Goal: Task Accomplishment & Management: Manage account settings

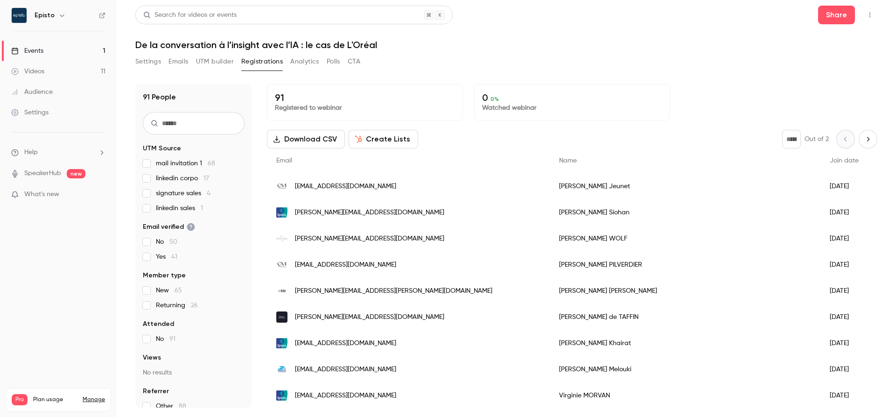
scroll to position [1072, 0]
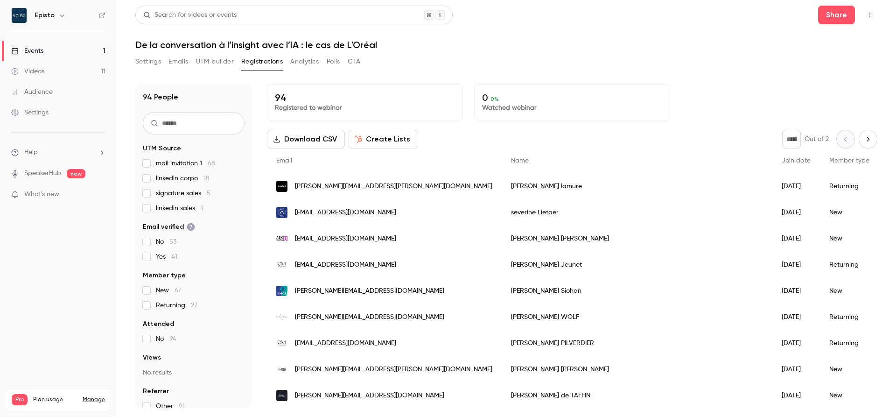
click at [314, 243] on span "sw@aski.de" at bounding box center [345, 239] width 101 height 10
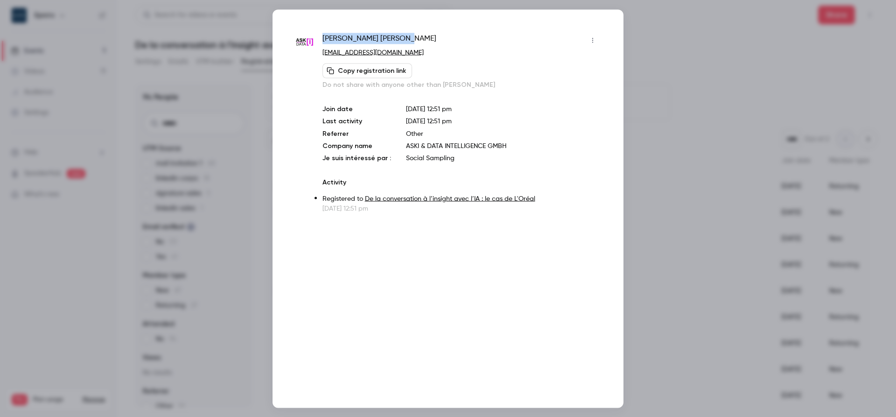
drag, startPoint x: 381, startPoint y: 34, endPoint x: 323, endPoint y: 37, distance: 57.5
click at [323, 37] on div "Sean Wheatley" at bounding box center [461, 40] width 278 height 15
copy span "Sean Wheatley"
click at [215, 195] on div at bounding box center [448, 208] width 896 height 417
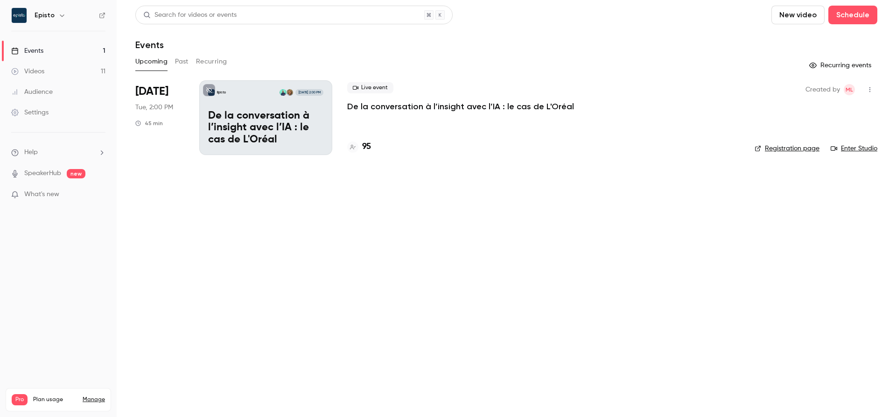
click at [356, 143] on div at bounding box center [352, 146] width 11 height 11
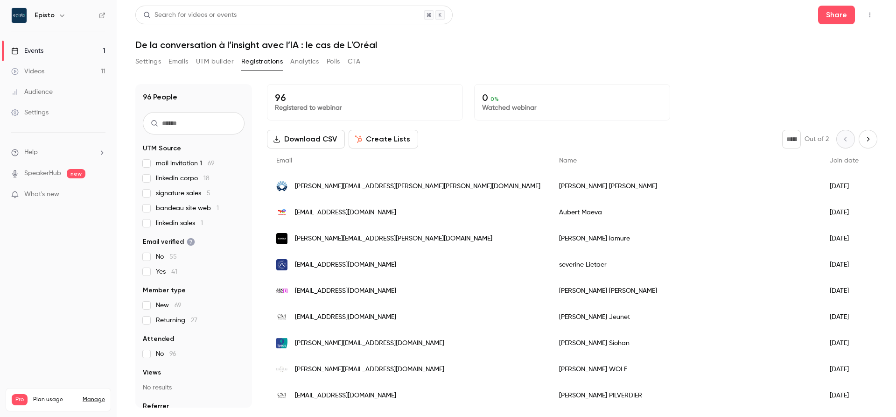
click at [346, 292] on div "sw@aski.de" at bounding box center [408, 291] width 283 height 26
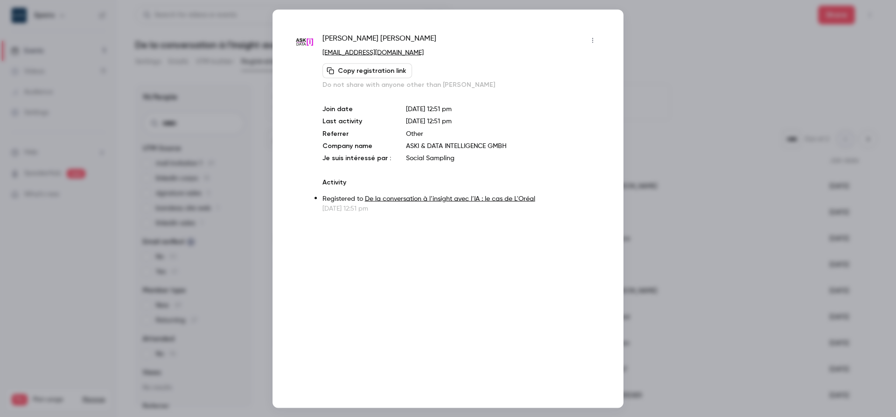
click at [593, 45] on button "button" at bounding box center [592, 40] width 15 height 15
click at [584, 67] on div "Block from all events" at bounding box center [557, 63] width 71 height 9
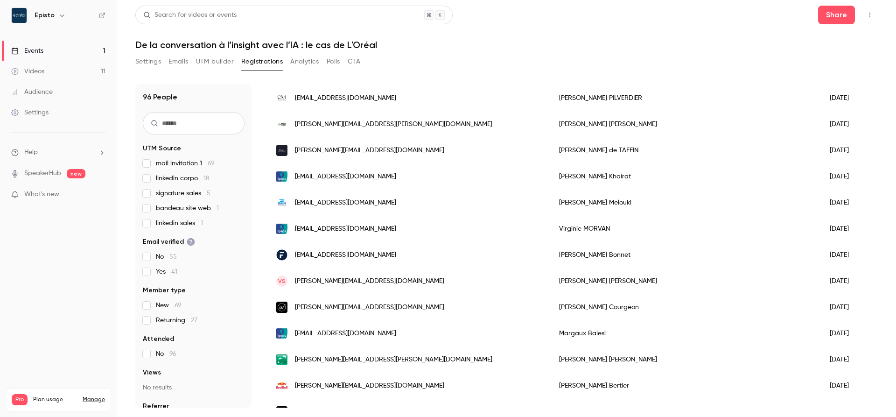
scroll to position [1072, 0]
